Goal: Information Seeking & Learning: Learn about a topic

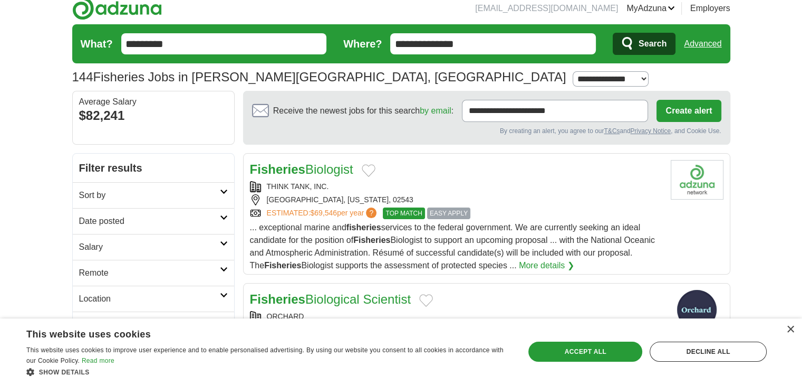
scroll to position [82, 0]
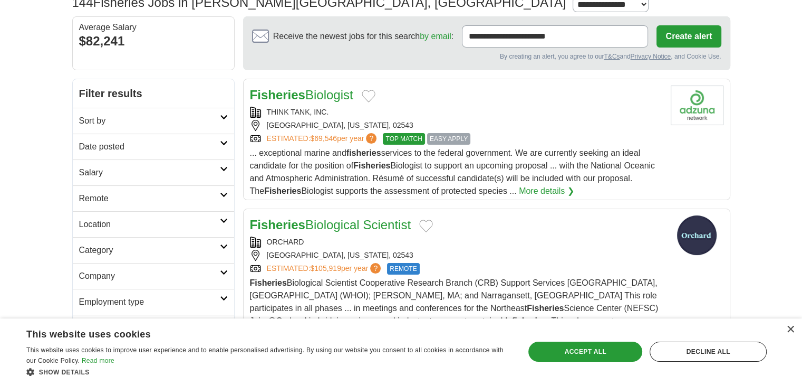
click at [349, 96] on link "Fisheries Biologist" at bounding box center [301, 95] width 103 height 14
click at [310, 92] on link "Fisheries Biologist" at bounding box center [301, 95] width 103 height 14
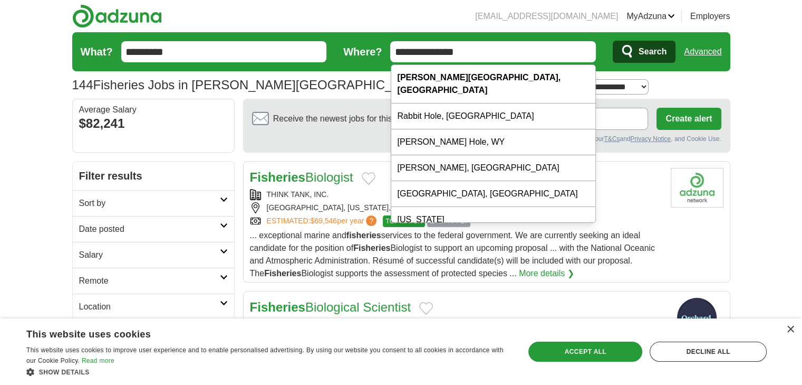
drag, startPoint x: 487, startPoint y: 46, endPoint x: 372, endPoint y: 59, distance: 116.2
click at [372, 59] on form "**********" at bounding box center [401, 51] width 658 height 39
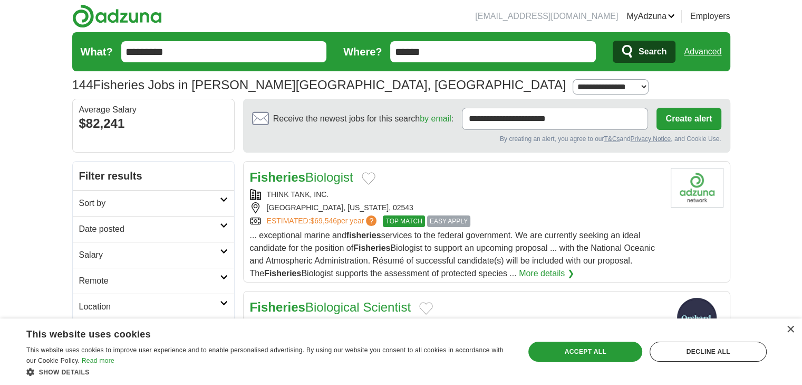
type input "******"
click at [635, 51] on button "Search" at bounding box center [644, 52] width 63 height 22
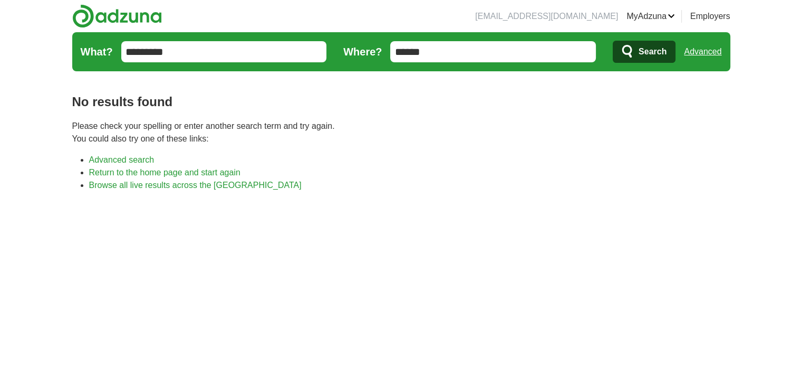
drag, startPoint x: 430, startPoint y: 53, endPoint x: 361, endPoint y: 70, distance: 71.1
click at [361, 70] on form "What? ********* Where? ****** Search Advanced" at bounding box center [401, 51] width 658 height 39
type input "*"
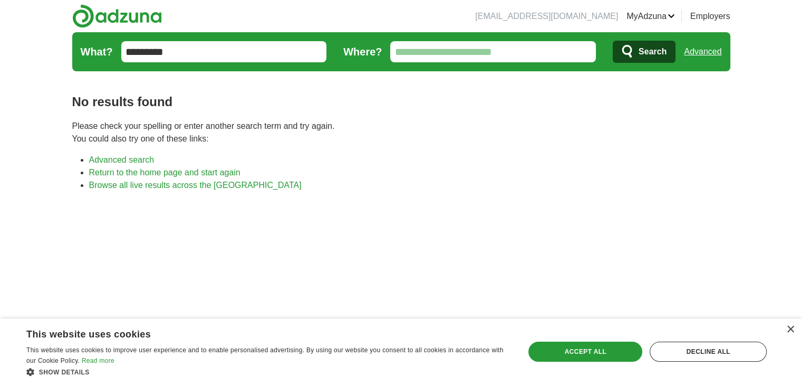
click at [628, 41] on button "Search" at bounding box center [644, 52] width 63 height 22
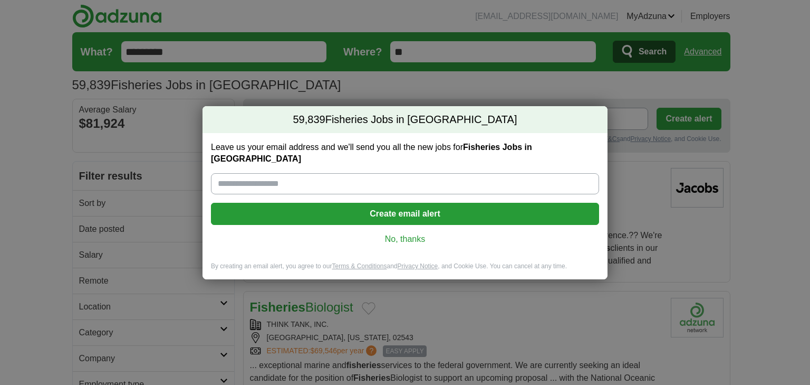
click at [399, 233] on link "No, thanks" at bounding box center [404, 239] width 371 height 12
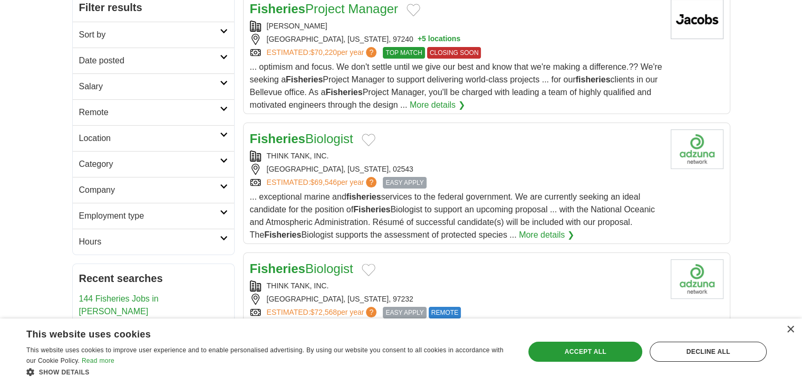
scroll to position [170, 0]
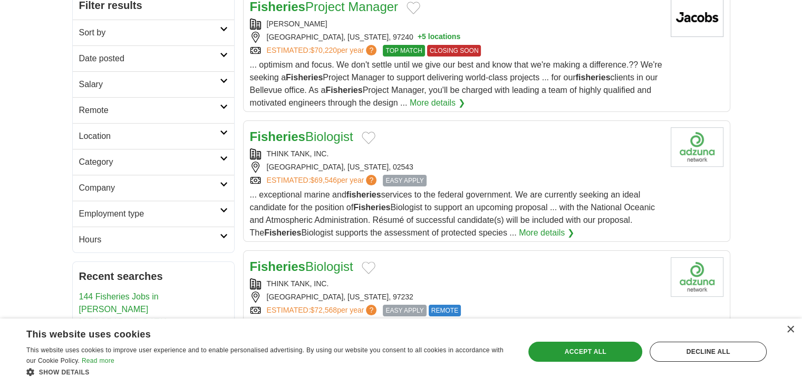
click at [224, 108] on link "Remote" at bounding box center [153, 110] width 161 height 26
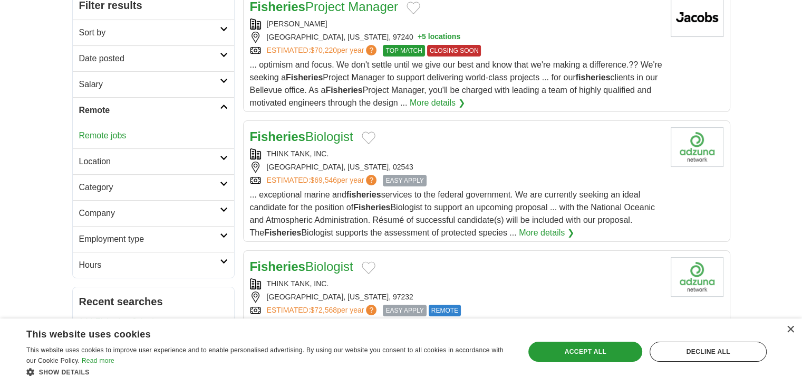
click at [116, 133] on link "Remote jobs" at bounding box center [102, 135] width 47 height 9
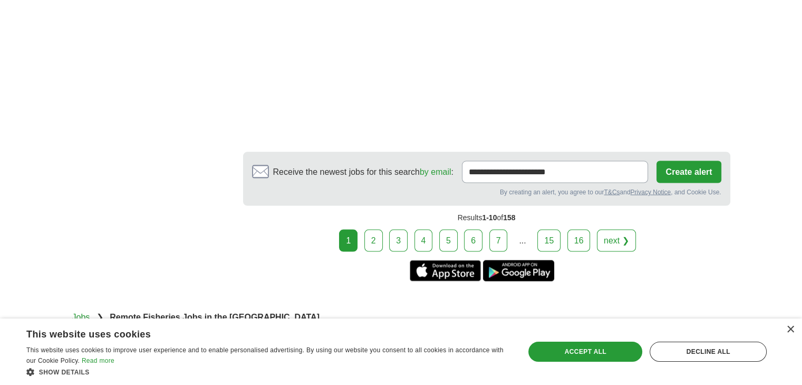
scroll to position [2129, 0]
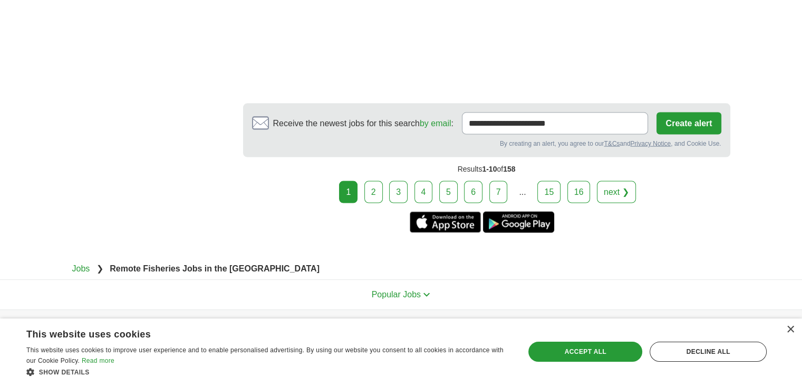
click at [372, 181] on link "2" at bounding box center [374, 192] width 18 height 22
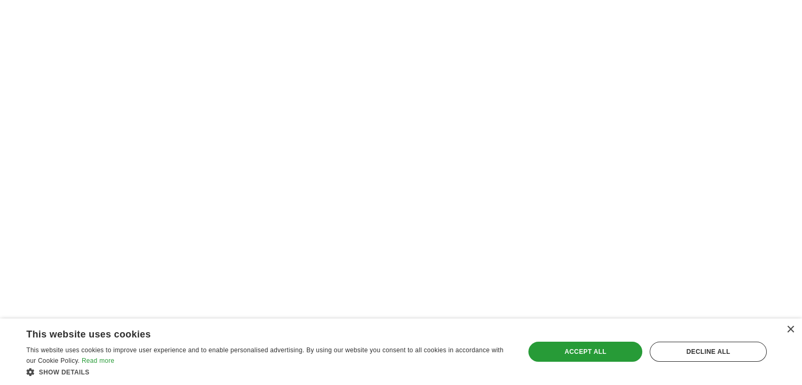
scroll to position [2108, 0]
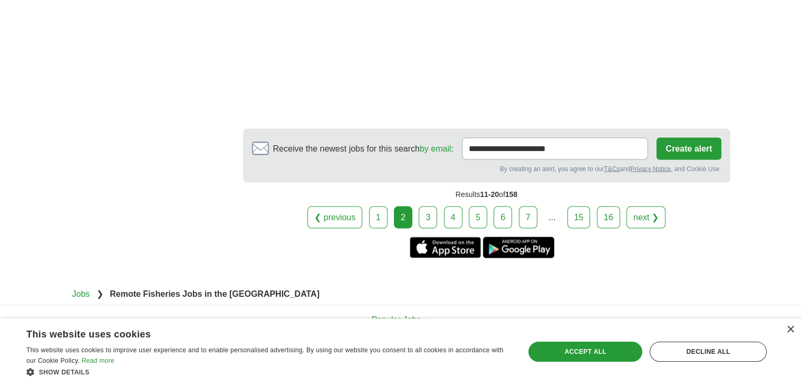
click at [427, 206] on link "3" at bounding box center [428, 217] width 18 height 22
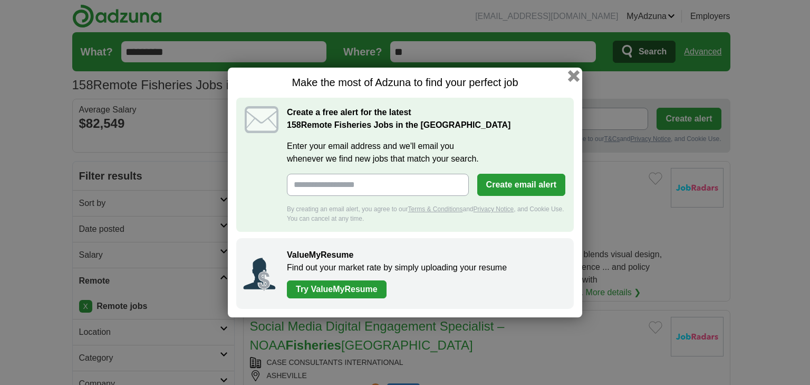
click at [570, 73] on button "button" at bounding box center [574, 76] width 12 height 12
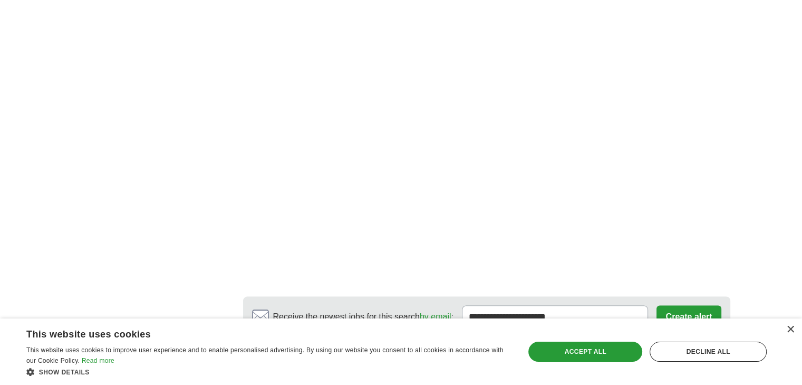
scroll to position [2005, 0]
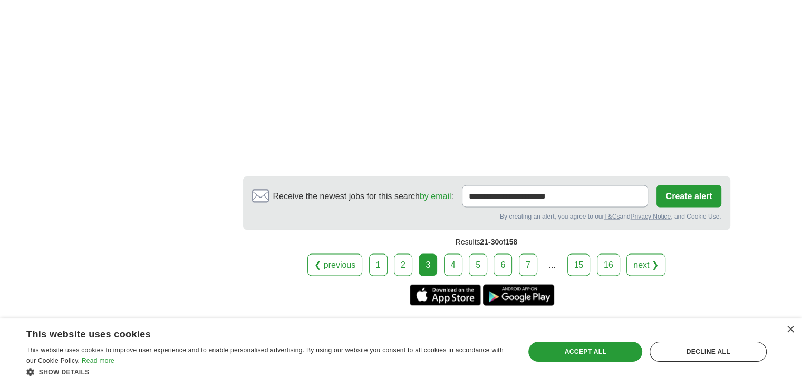
click at [454, 253] on link "4" at bounding box center [453, 264] width 18 height 22
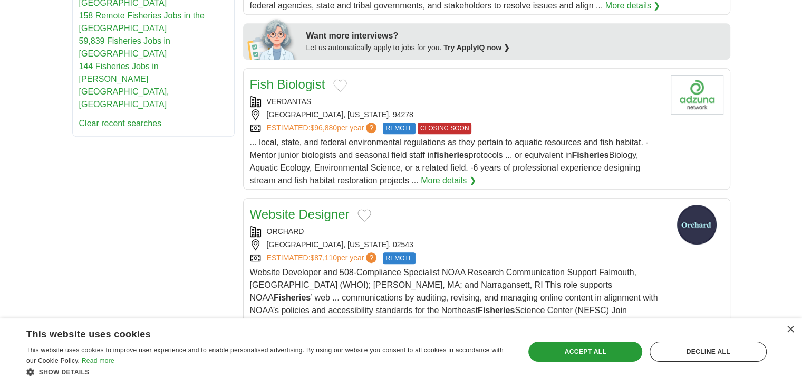
scroll to position [528, 0]
click at [286, 83] on link "Fish Biologist" at bounding box center [287, 83] width 75 height 14
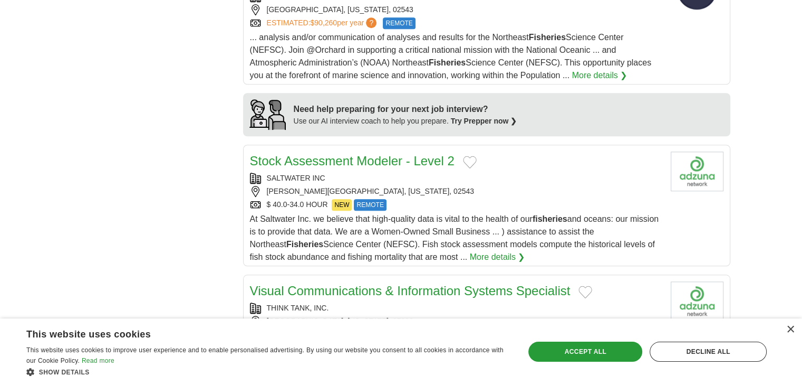
scroll to position [978, 0]
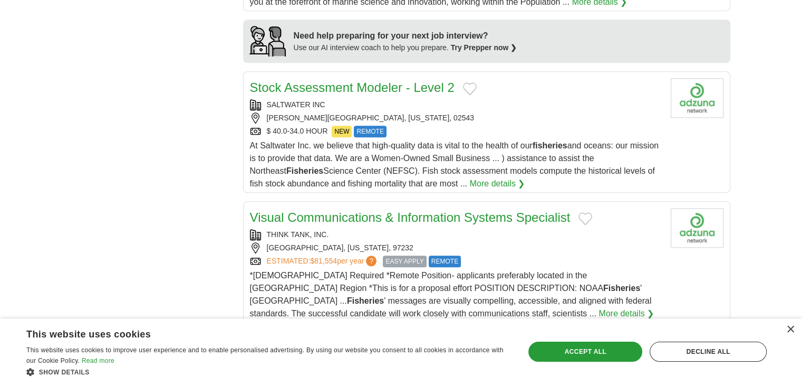
click at [350, 80] on link "Stock Assessment Modeler - Level 2" at bounding box center [352, 87] width 205 height 14
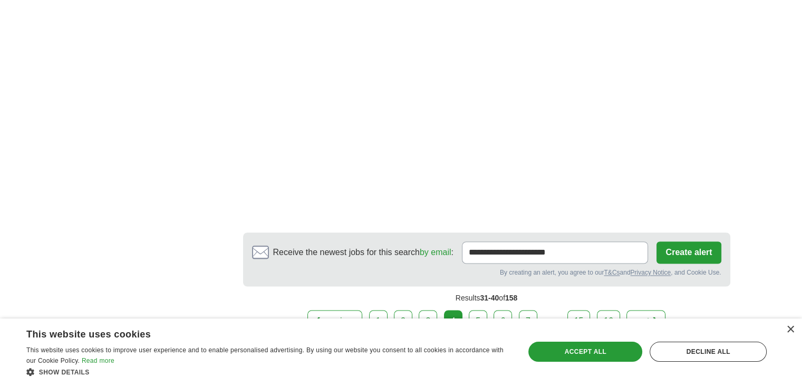
scroll to position [1713, 0]
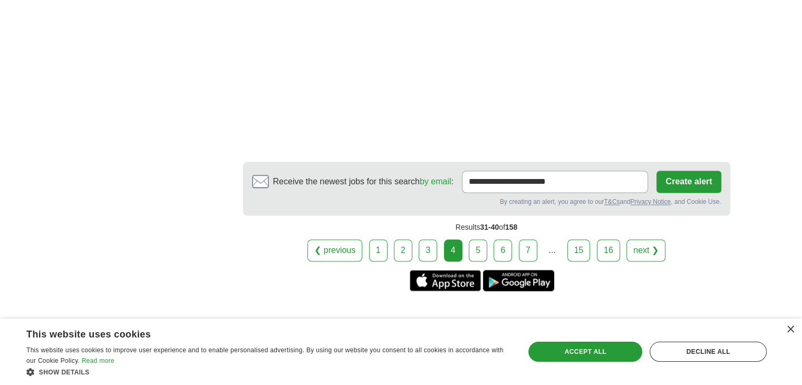
click at [475, 239] on link "5" at bounding box center [478, 250] width 18 height 22
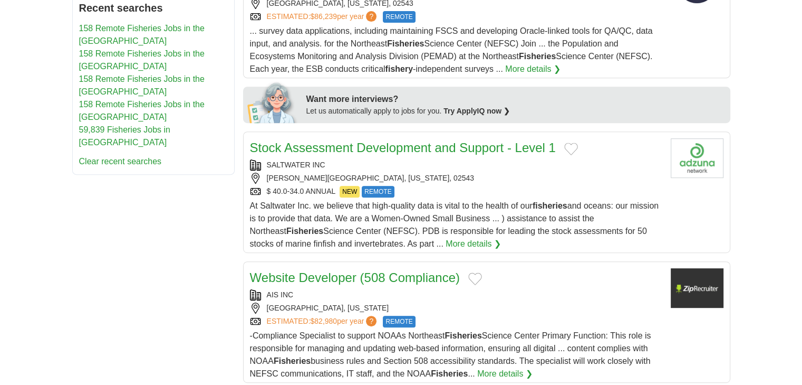
scroll to position [485, 0]
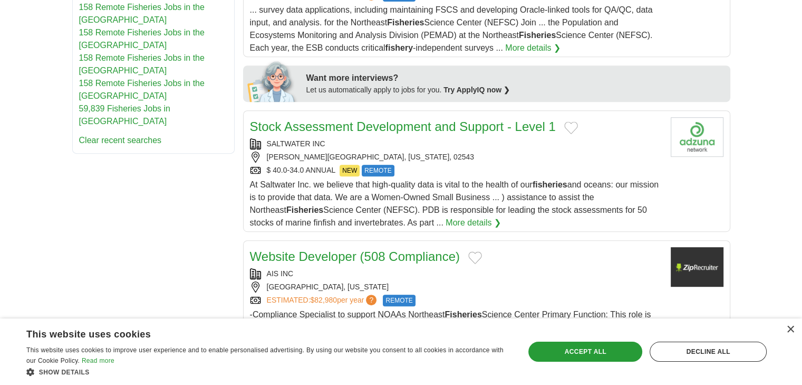
click at [432, 127] on link "Stock Assessment Development and Support - Level 1" at bounding box center [403, 126] width 306 height 14
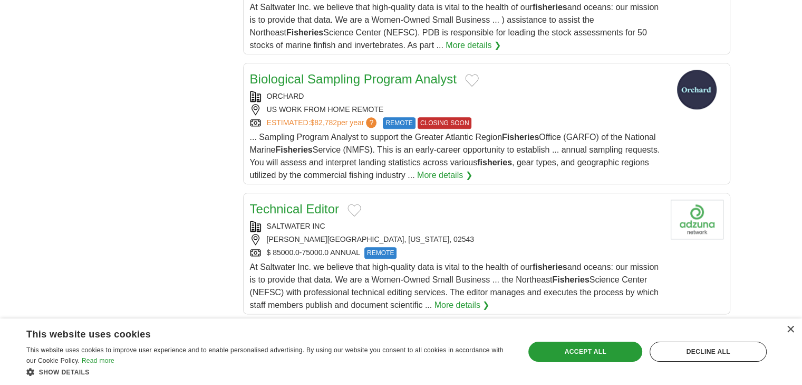
scroll to position [1233, 0]
click at [408, 76] on link "Biological Sampling Program Analyst" at bounding box center [353, 78] width 207 height 14
click at [379, 76] on link "Biological Sampling Program Analyst" at bounding box center [353, 78] width 207 height 14
